Goal: Information Seeking & Learning: Learn about a topic

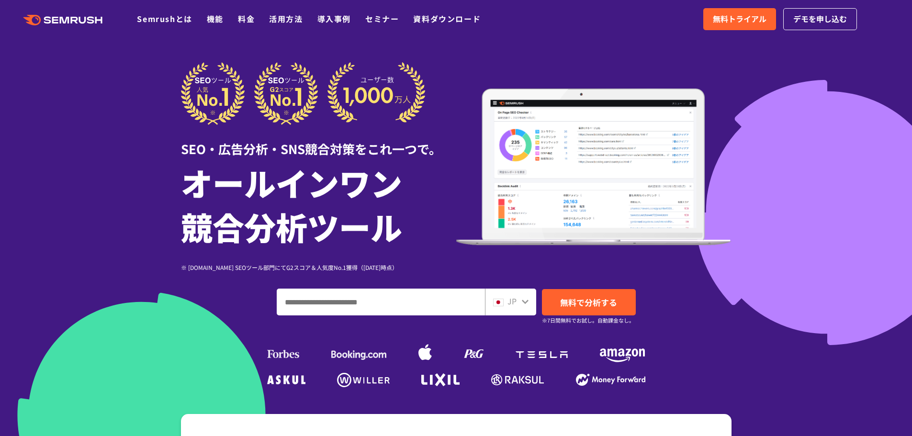
click at [510, 301] on span "JP" at bounding box center [512, 300] width 9 height 11
click at [523, 302] on icon at bounding box center [525, 302] width 7 height 4
click at [154, 16] on link "Semrushとは" at bounding box center [164, 18] width 55 height 11
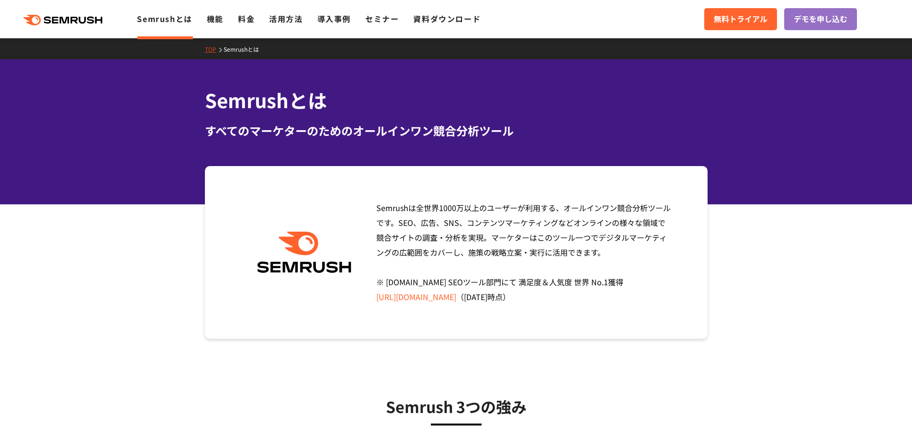
click at [88, 17] on icon ".cls {fill: #FF642D;}" at bounding box center [64, 20] width 108 height 11
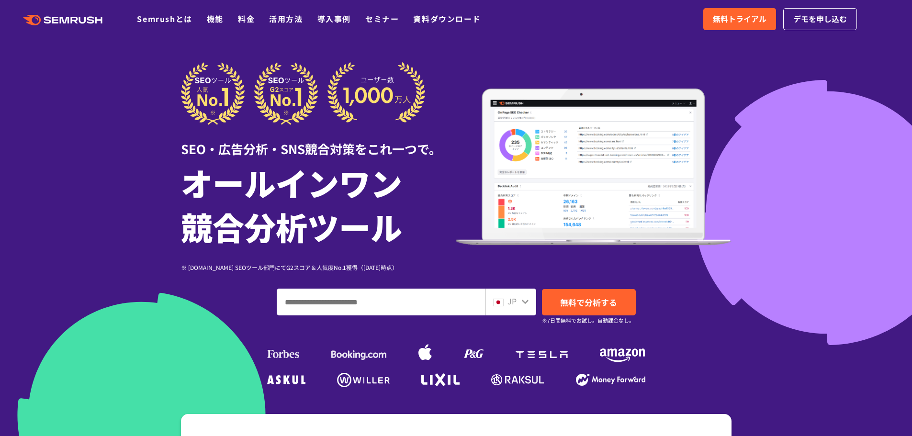
click at [519, 297] on div "JP" at bounding box center [508, 301] width 31 height 12
click at [526, 301] on icon at bounding box center [525, 302] width 8 height 8
click at [502, 300] on img at bounding box center [498, 303] width 11 height 8
click at [402, 296] on input "ドメイン、キーワードまたはURLを入力してください" at bounding box center [380, 302] width 207 height 26
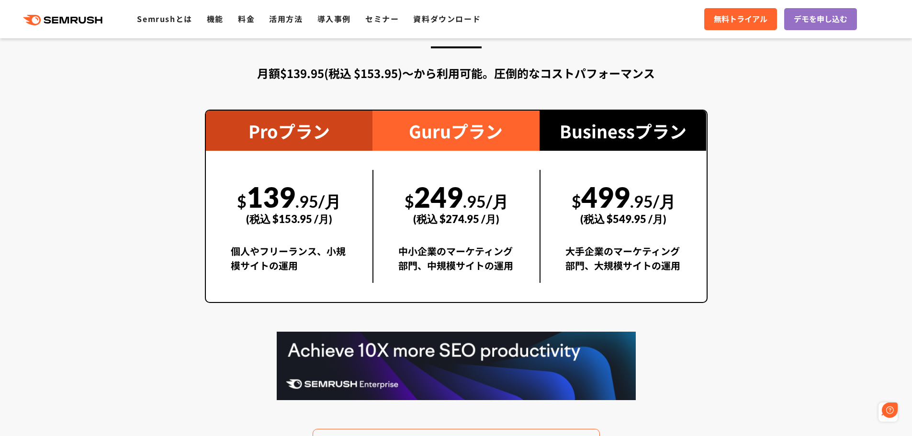
scroll to position [1724, 0]
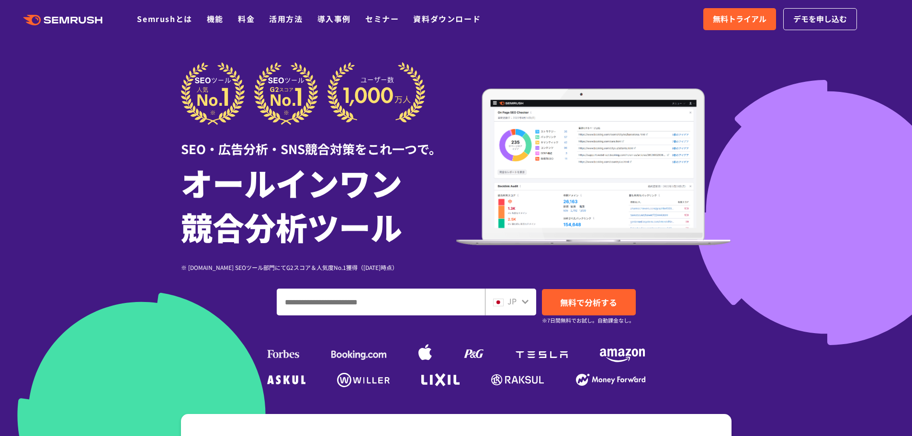
drag, startPoint x: 388, startPoint y: 251, endPoint x: 247, endPoint y: 203, distance: 149.0
